Goal: Transaction & Acquisition: Obtain resource

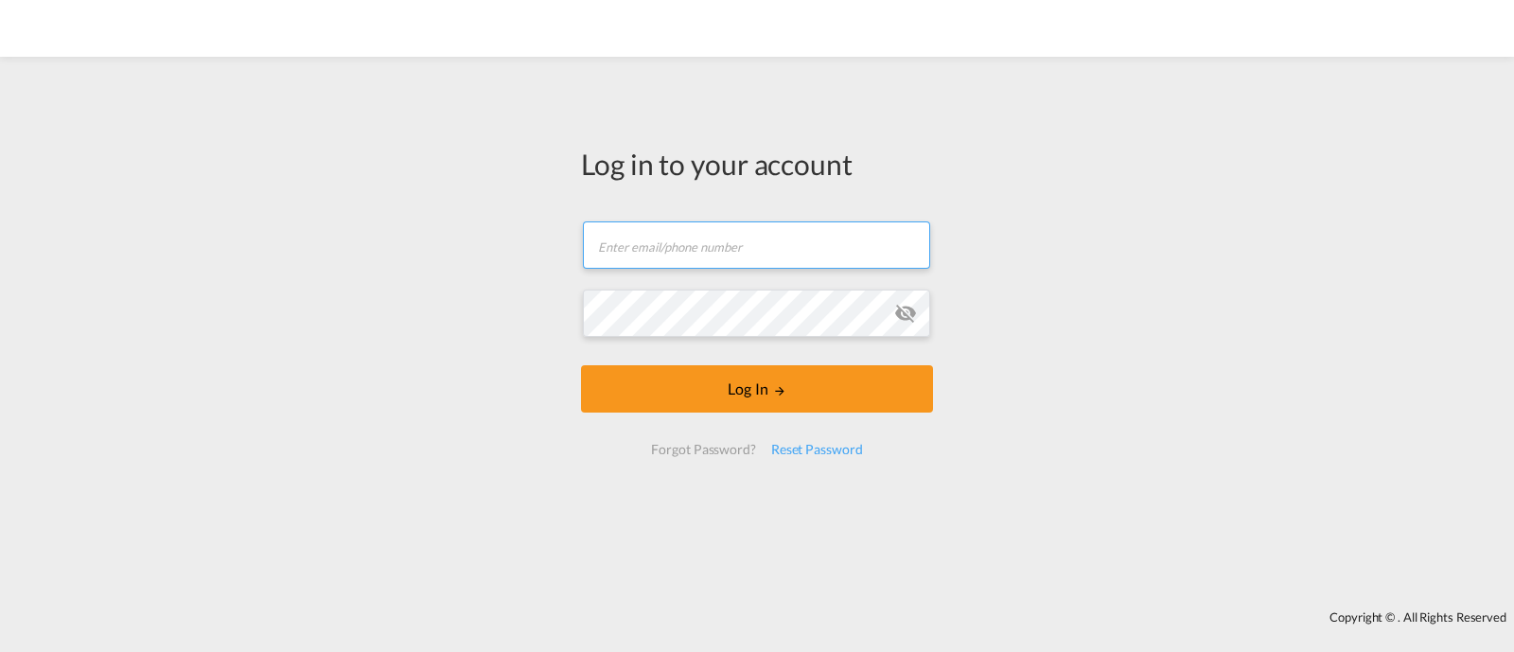
type input "ocean@gosynergie.com"
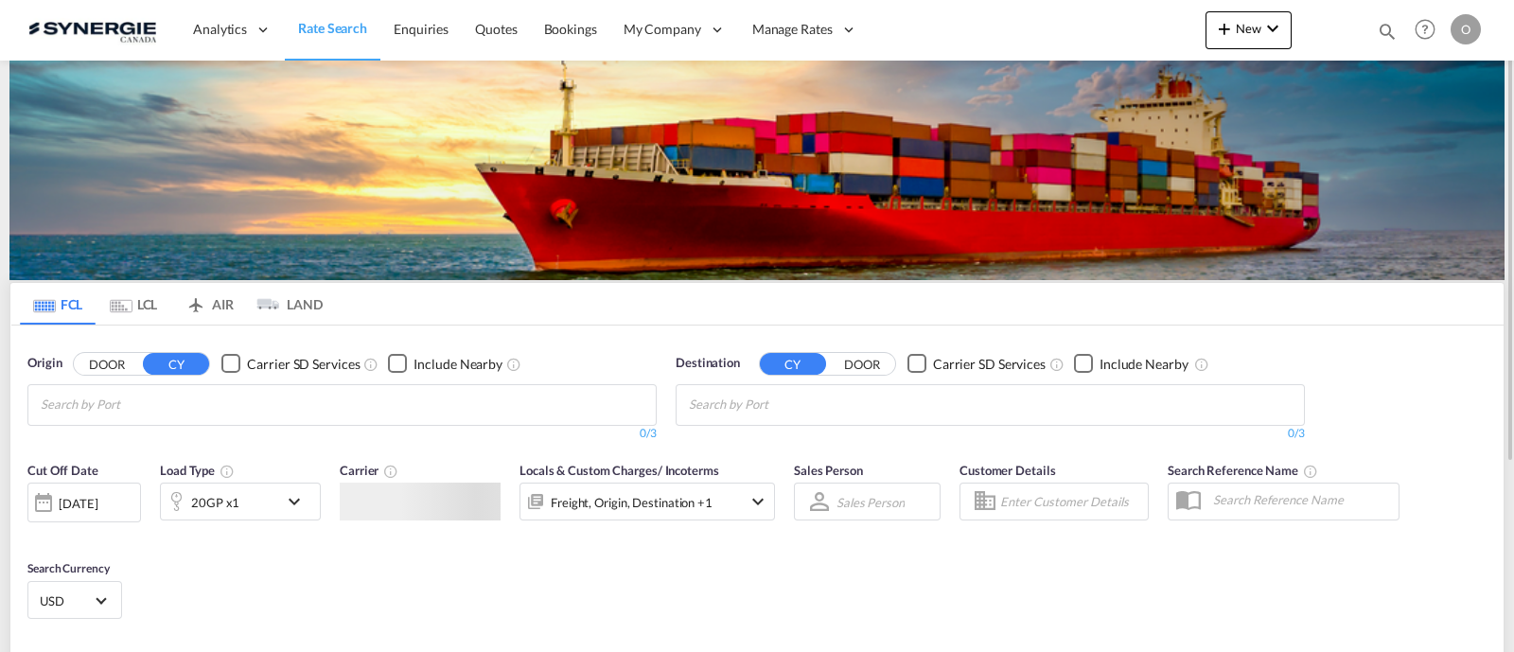
click at [1363, 35] on div at bounding box center [1329, 30] width 74 height 57
click at [1379, 28] on md-icon "icon-magnify" at bounding box center [1387, 31] width 21 height 21
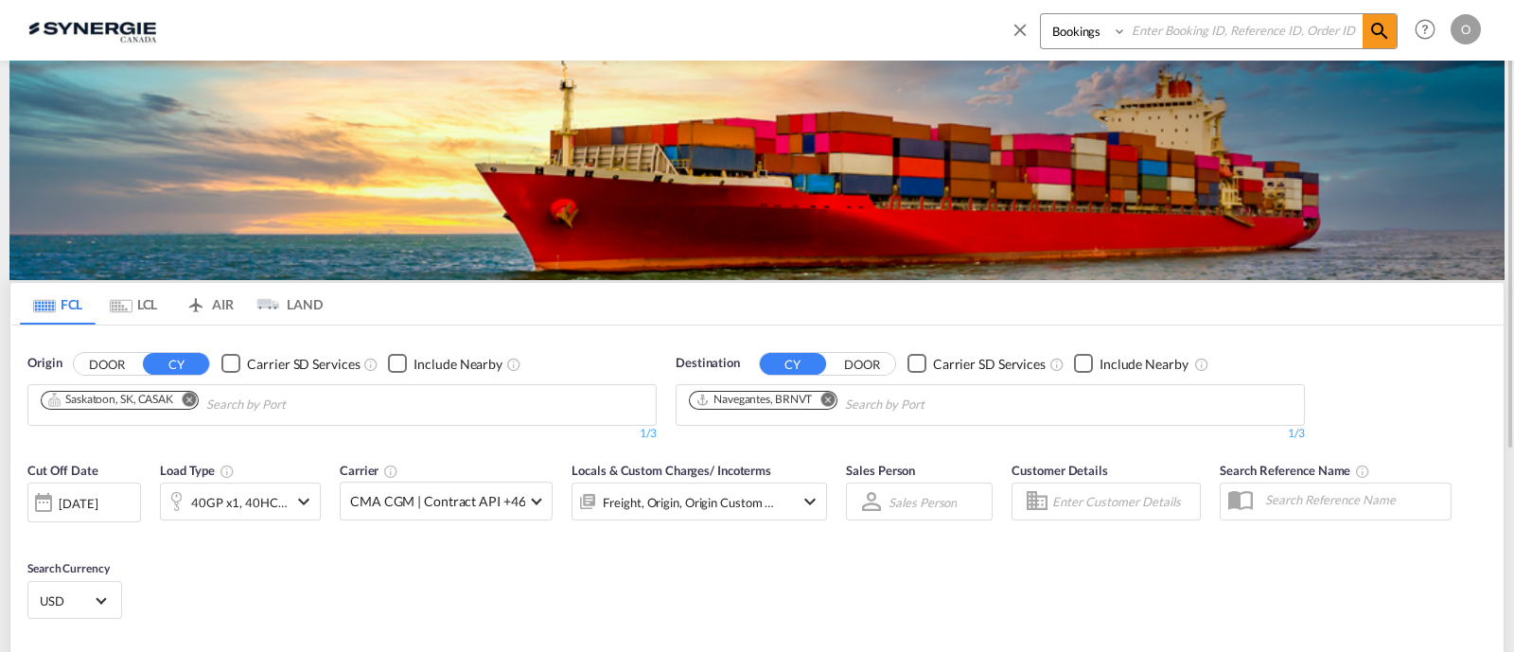
click at [1079, 49] on div "Bookings Quotes Enquiries" at bounding box center [1204, 35] width 388 height 45
click at [1079, 39] on select "Bookings Quotes Enquiries" at bounding box center [1086, 31] width 90 height 34
select select "Quotes"
click at [1041, 14] on select "Bookings Quotes Enquiries" at bounding box center [1086, 31] width 90 height 34
click at [1150, 33] on input at bounding box center [1245, 30] width 236 height 33
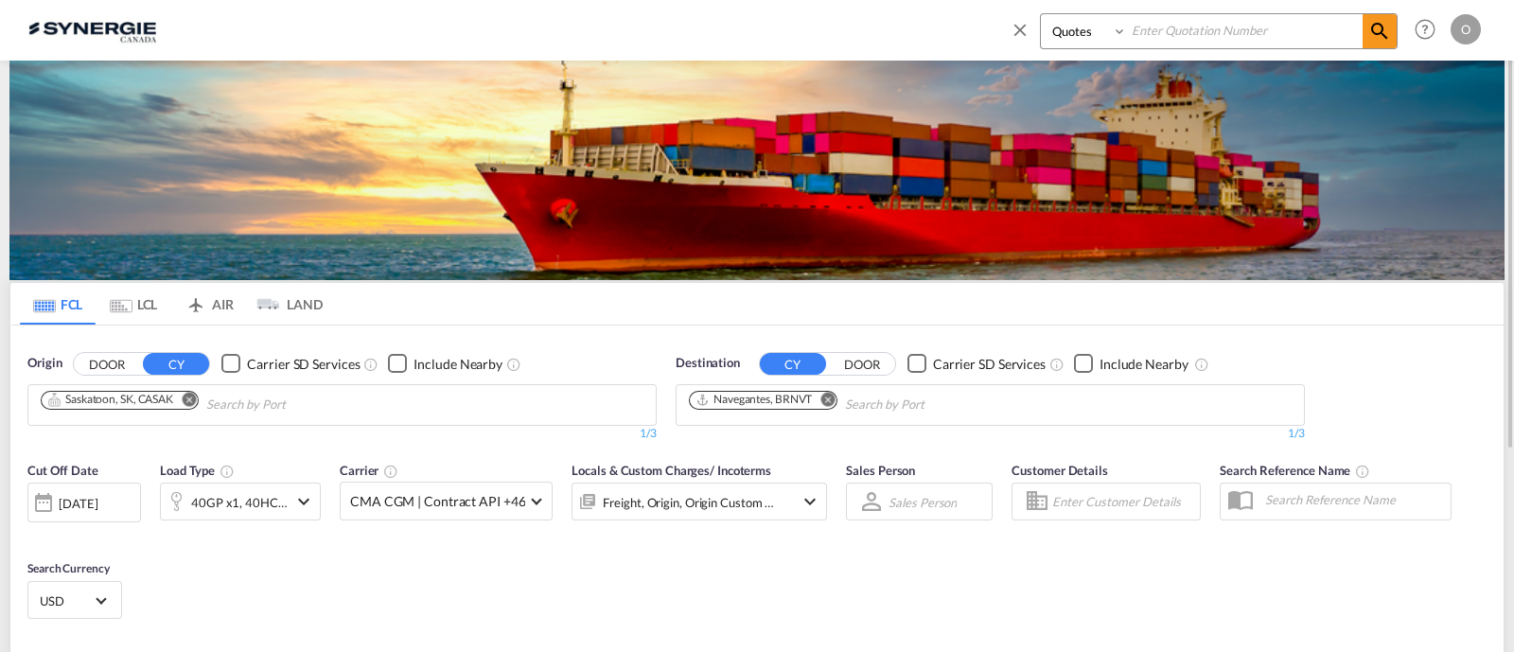
paste input "SYC000014192"
type input "SYC000014192"
click at [1387, 32] on md-icon "icon-magnify" at bounding box center [1379, 31] width 23 height 23
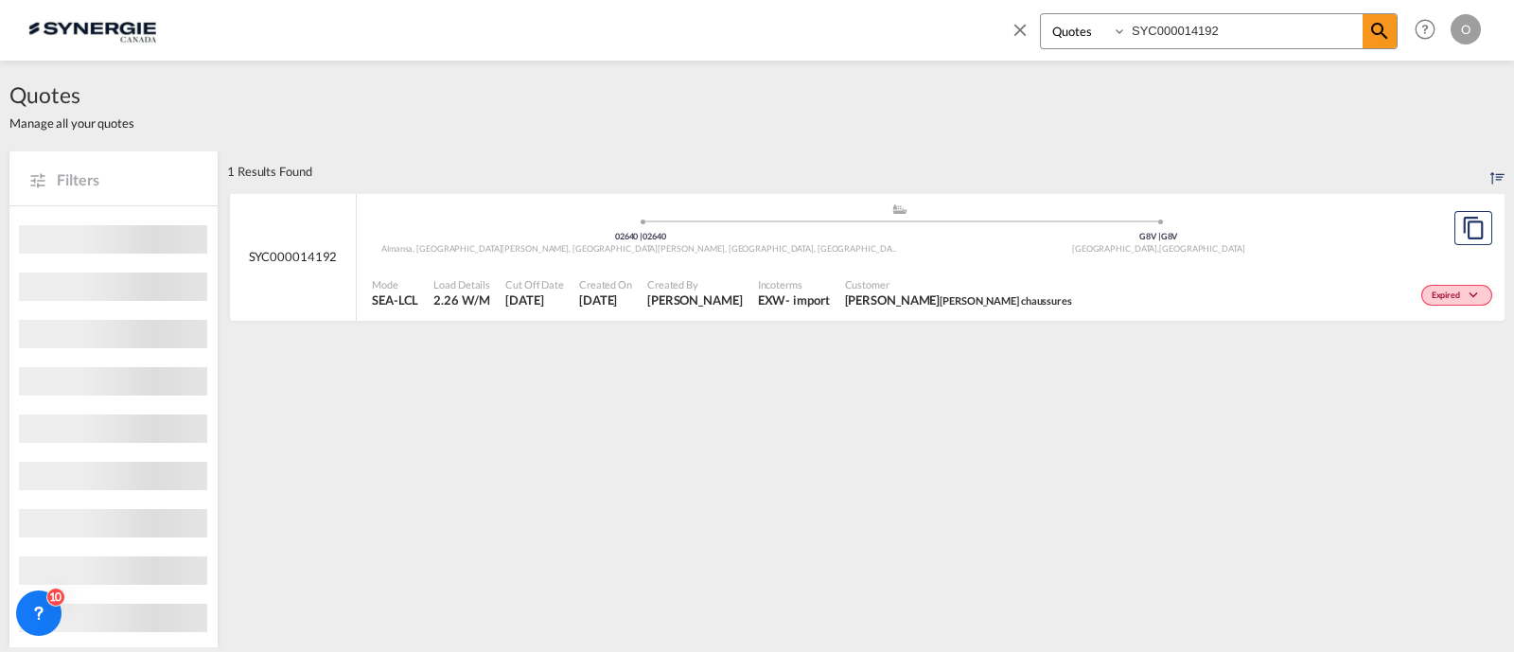
click at [1011, 284] on span "Customer" at bounding box center [958, 284] width 227 height 14
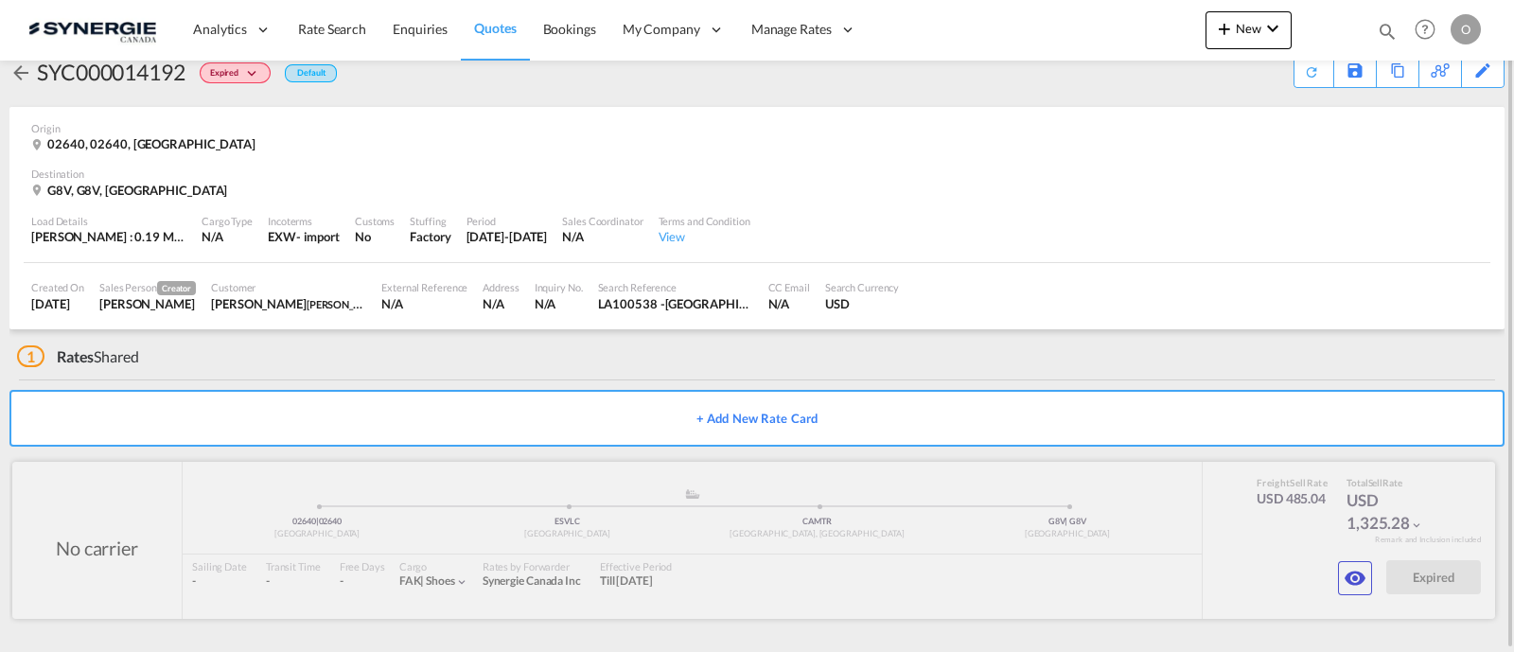
scroll to position [36, 0]
click at [1348, 580] on md-icon "icon-eye" at bounding box center [1355, 579] width 23 height 23
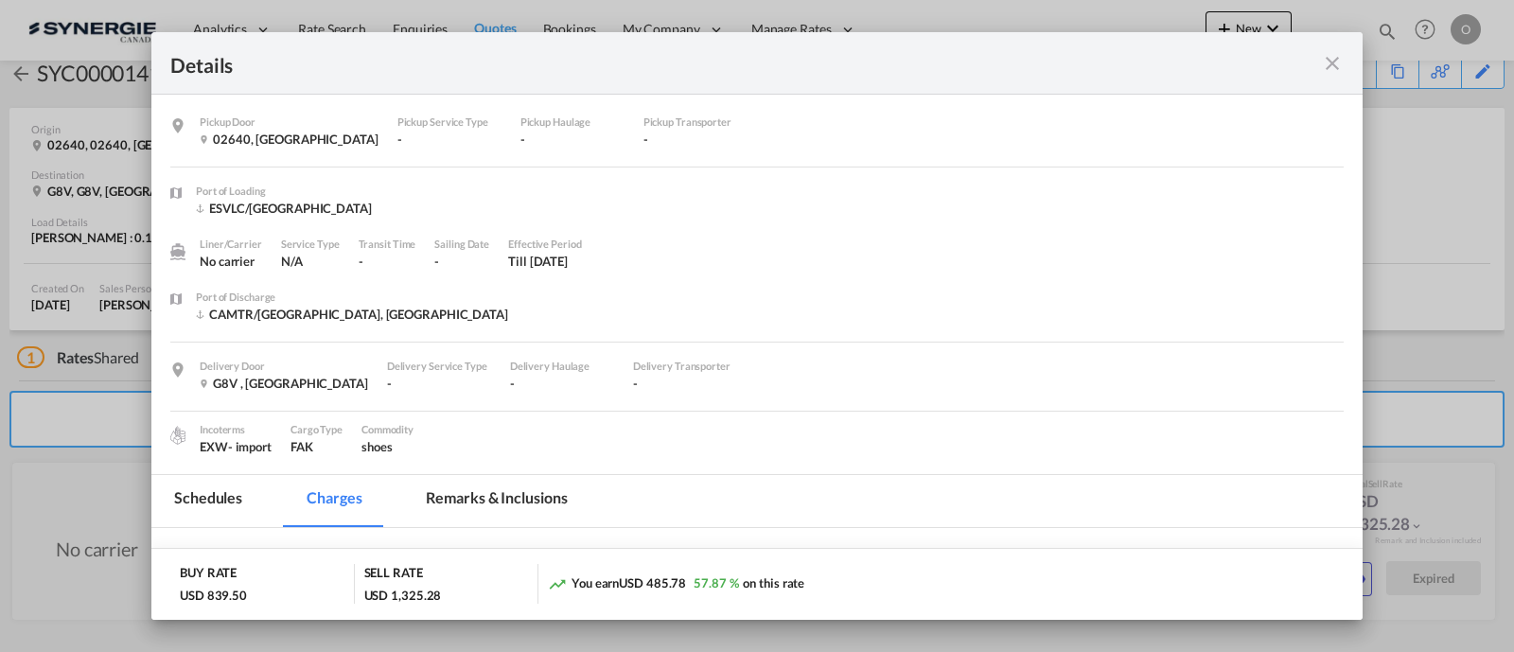
click at [516, 493] on md-tab-item "Remarks & Inclusions" at bounding box center [496, 501] width 186 height 52
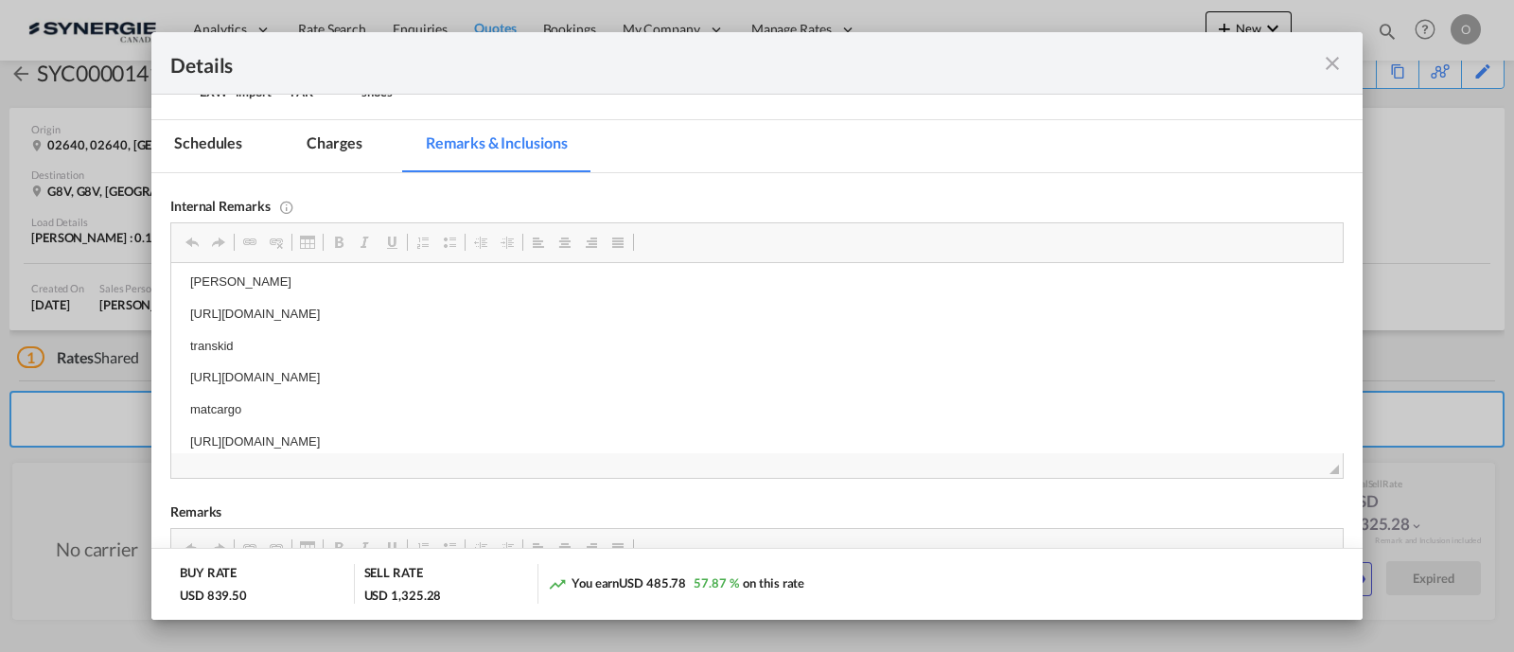
scroll to position [9, 0]
drag, startPoint x: 719, startPoint y: 381, endPoint x: 185, endPoint y: 373, distance: 533.8
click at [185, 373] on html "[PERSON_NAME] [URL][DOMAIN_NAME] transkid [URL][DOMAIN_NAME] matcargo [URL][DOM…" at bounding box center [757, 363] width 1172 height 218
copy p "[URL][DOMAIN_NAME]"
click at [1340, 63] on md-icon "icon-close fg-AAA8AD m-0 cursor" at bounding box center [1332, 63] width 23 height 23
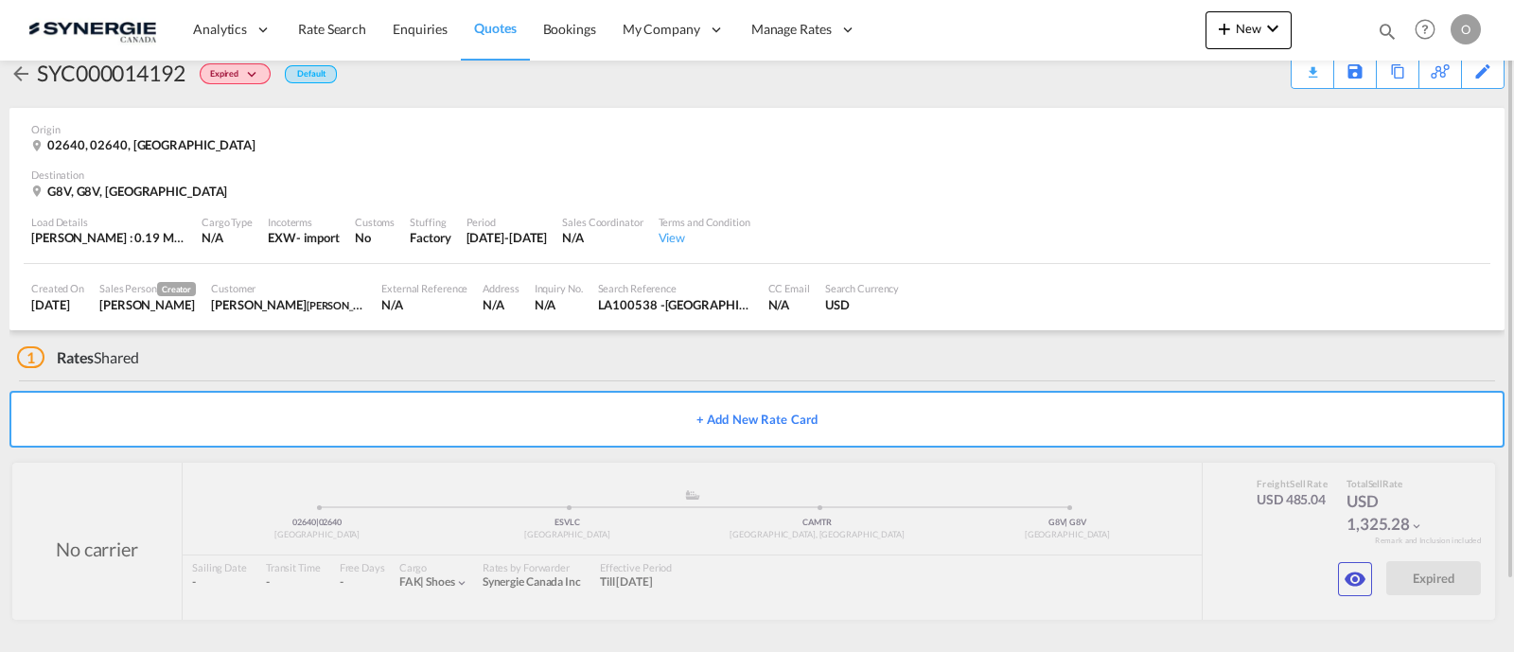
scroll to position [0, 0]
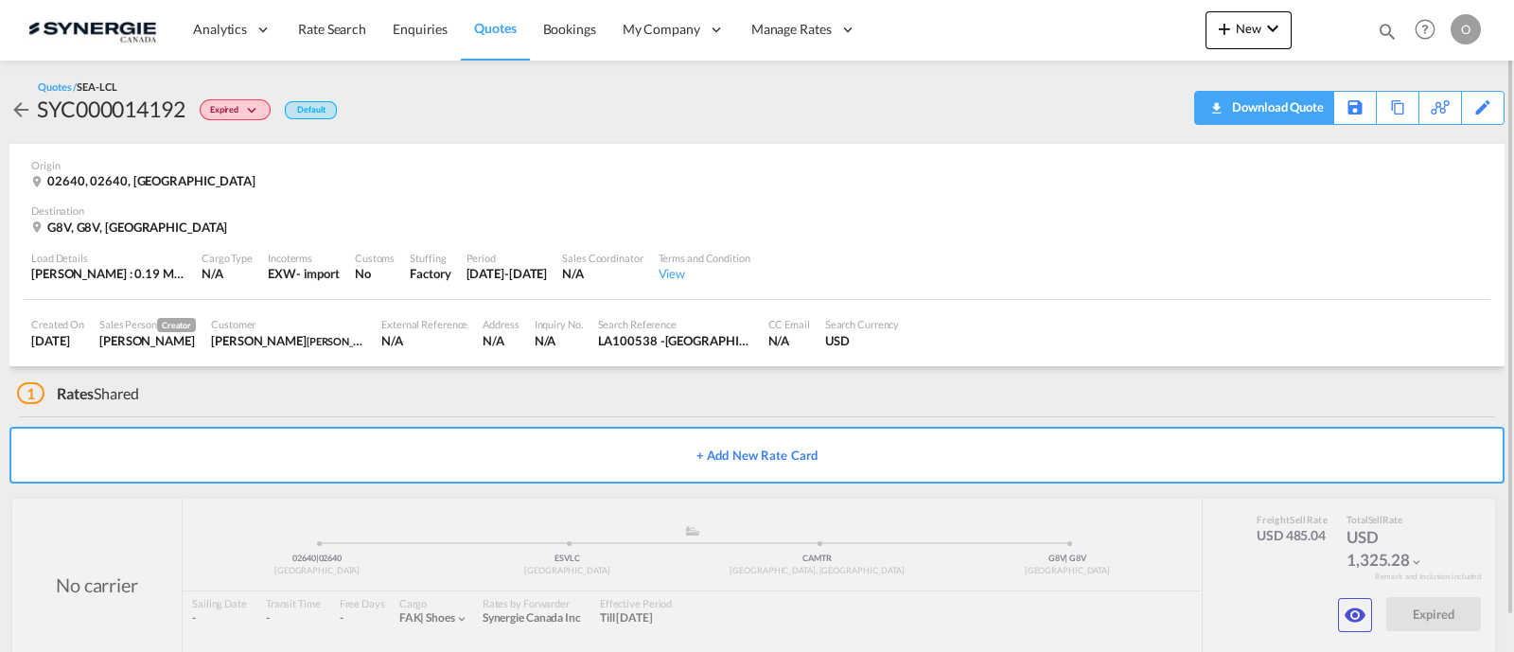
click at [1295, 109] on div "Download Quote" at bounding box center [1275, 107] width 97 height 30
